Goal: Task Accomplishment & Management: Complete application form

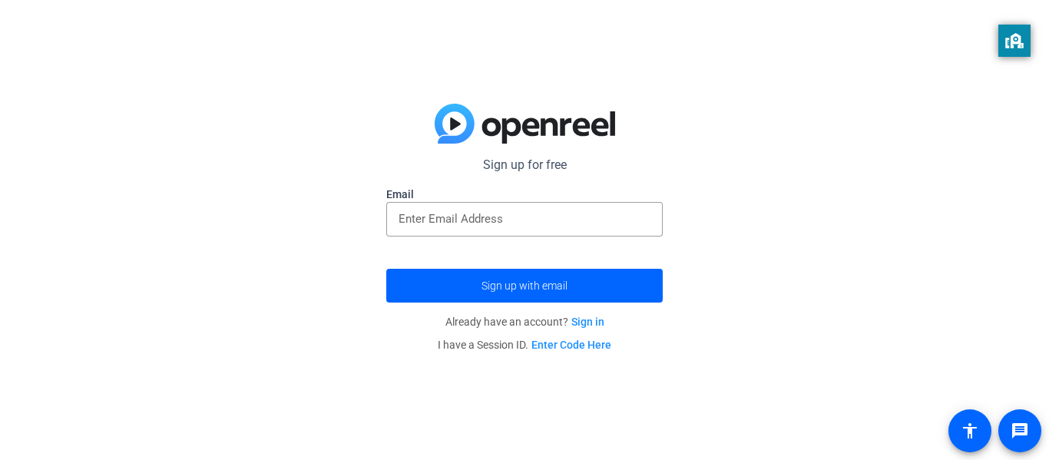
click at [585, 320] on link "Sign in" at bounding box center [587, 321] width 33 height 12
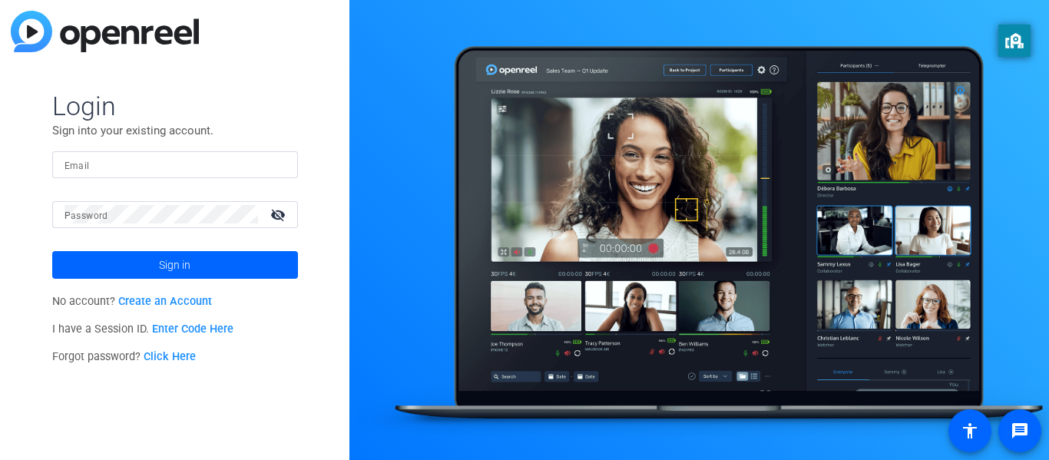
click at [170, 301] on link "Create an Account" at bounding box center [165, 301] width 94 height 13
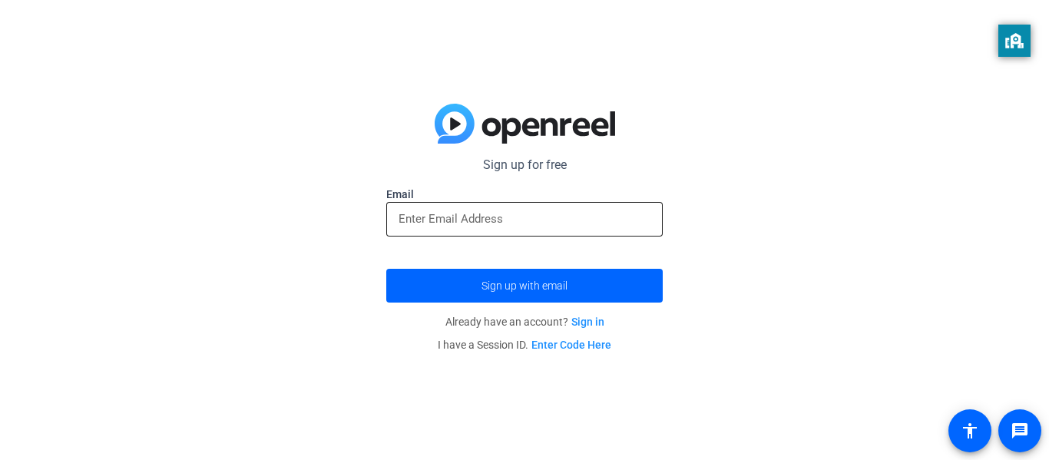
click at [616, 226] on input "email" at bounding box center [524, 219] width 252 height 18
click at [716, 328] on div "Sign up for free Email Sign up with email Already have an account? Sign in I ha…" at bounding box center [524, 230] width 1049 height 460
click at [611, 223] on input "email" at bounding box center [524, 219] width 252 height 18
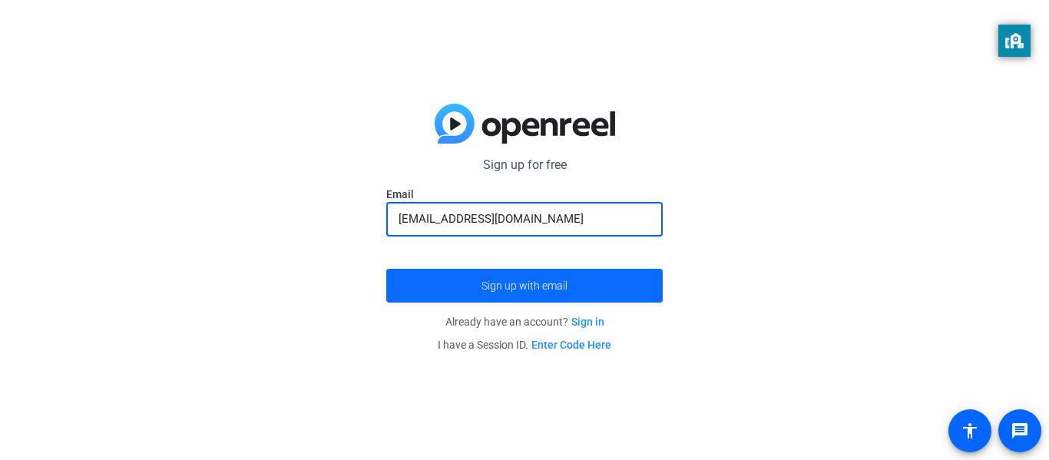
click at [607, 285] on span "submit" at bounding box center [524, 285] width 276 height 37
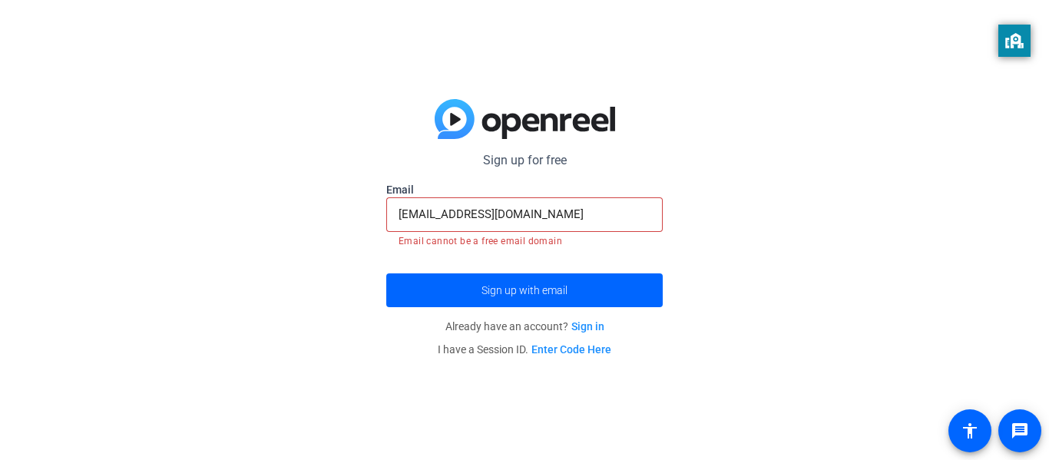
click at [615, 208] on input "[EMAIL_ADDRESS][DOMAIN_NAME]" at bounding box center [524, 214] width 252 height 18
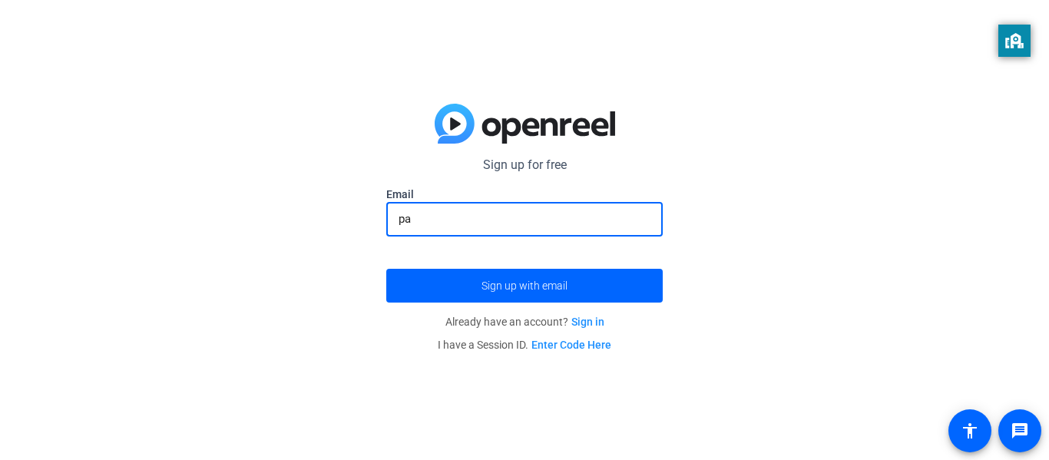
type input "p"
type input "C"
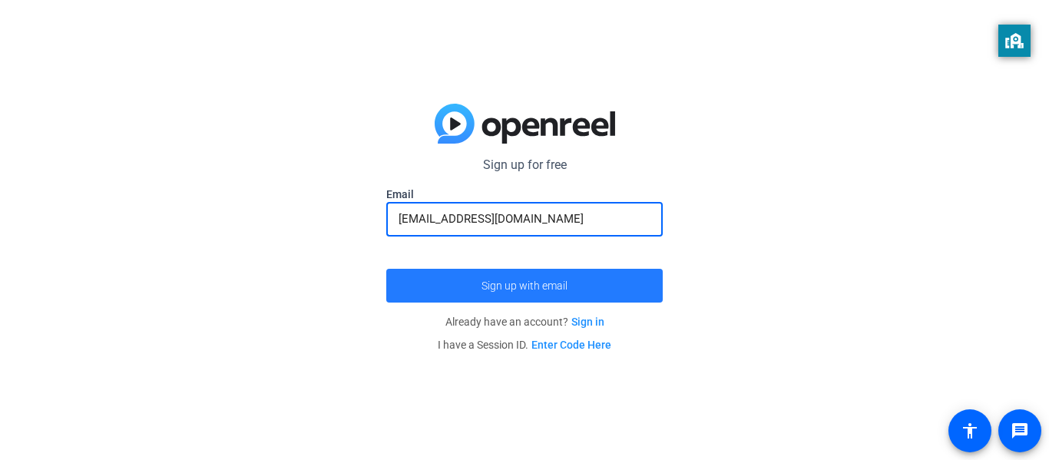
type input "[EMAIL_ADDRESS][DOMAIN_NAME]"
click at [602, 268] on span "submit" at bounding box center [524, 285] width 276 height 37
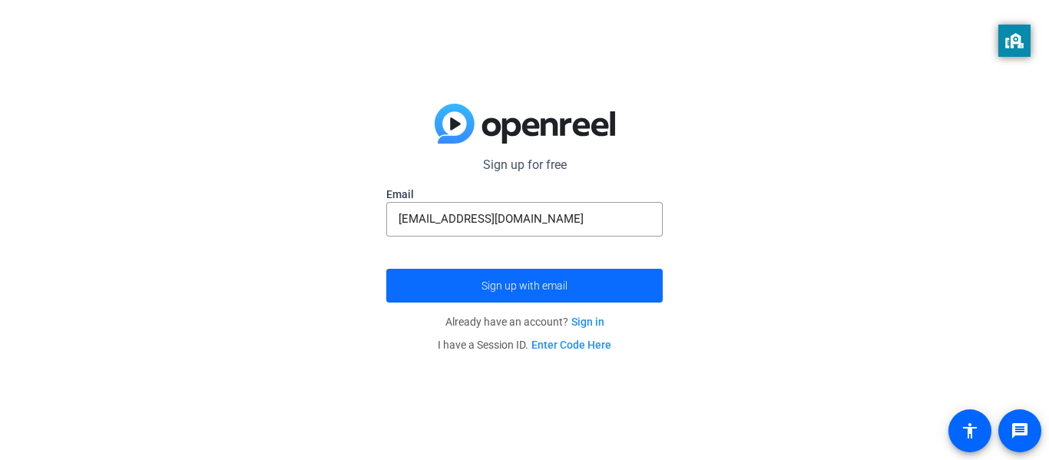
click at [615, 291] on span "submit" at bounding box center [524, 285] width 276 height 37
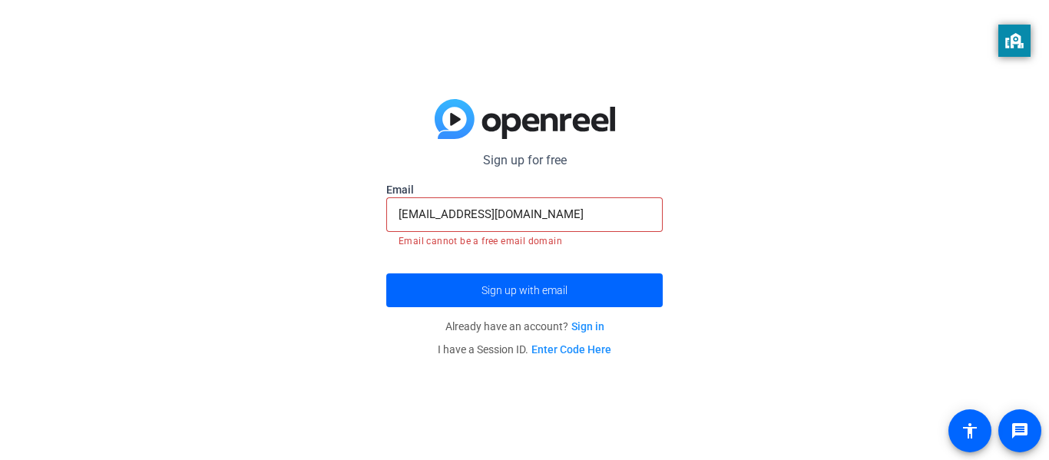
click at [595, 329] on link "Sign in" at bounding box center [587, 326] width 33 height 12
